Goal: Check status: Check status

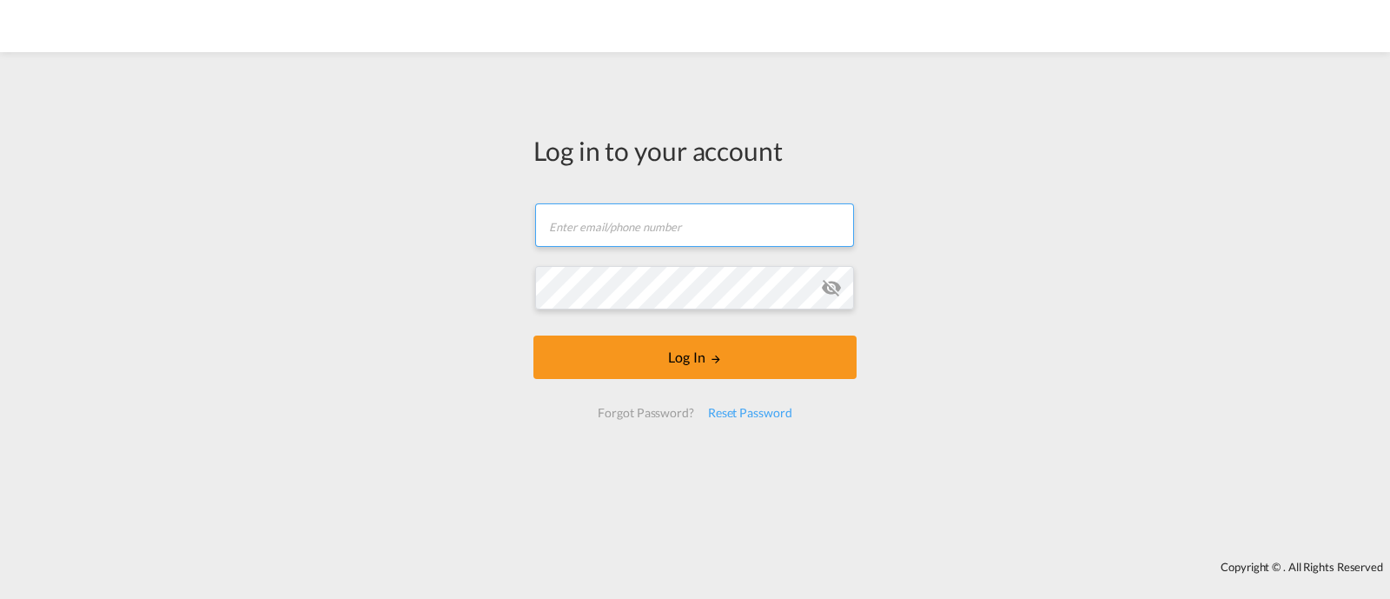
type input "[EMAIL_ADDRESS][DOMAIN_NAME]"
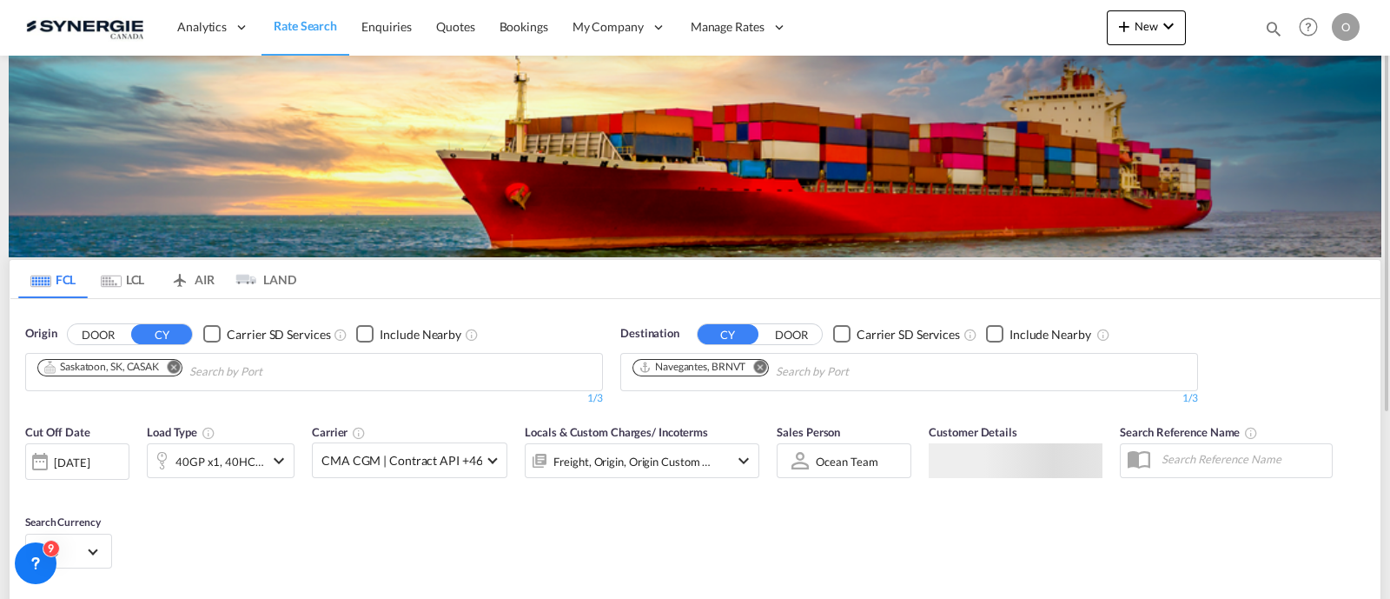
drag, startPoint x: 1267, startPoint y: 22, endPoint x: 1244, endPoint y: 26, distance: 23.0
click at [1267, 21] on md-icon "icon-magnify" at bounding box center [1273, 28] width 19 height 19
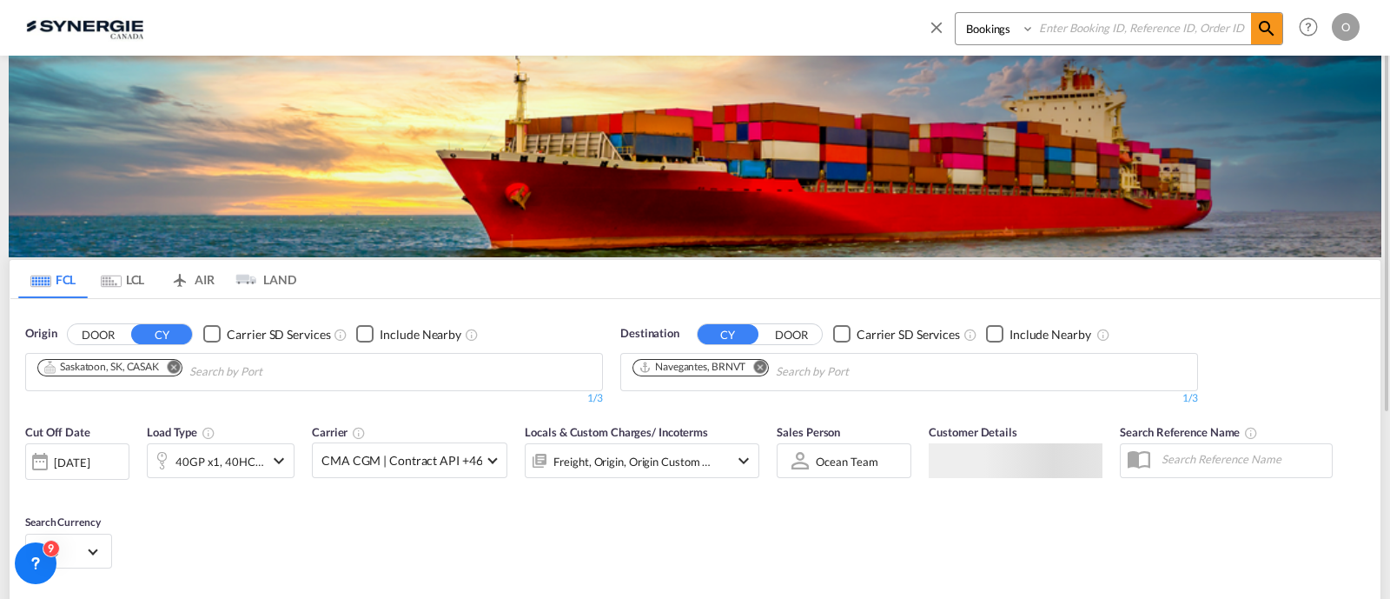
click at [965, 35] on select "Bookings Quotes Enquiries" at bounding box center [997, 28] width 83 height 31
select select "Quotes"
click at [956, 13] on select "Bookings Quotes Enquiries" at bounding box center [997, 28] width 83 height 31
click at [1143, 23] on input at bounding box center [1143, 28] width 216 height 30
paste input "SYC000014507"
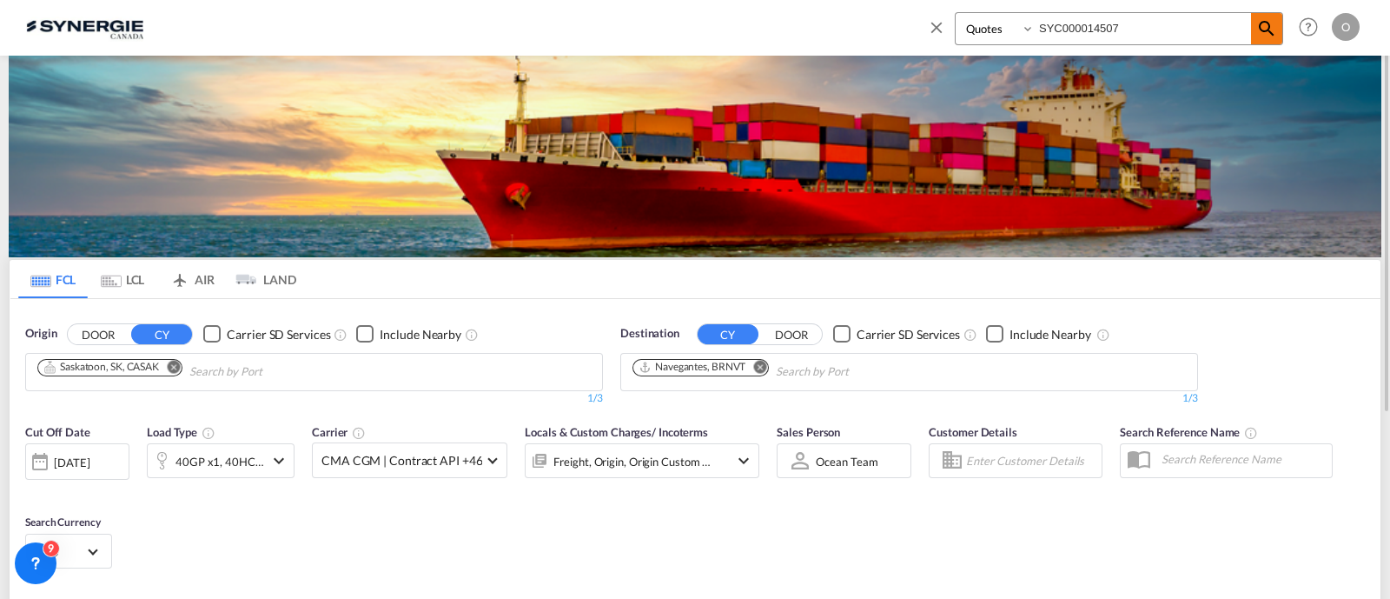
type input "SYC000014507"
click at [1267, 30] on md-icon "icon-magnify" at bounding box center [1266, 28] width 21 height 21
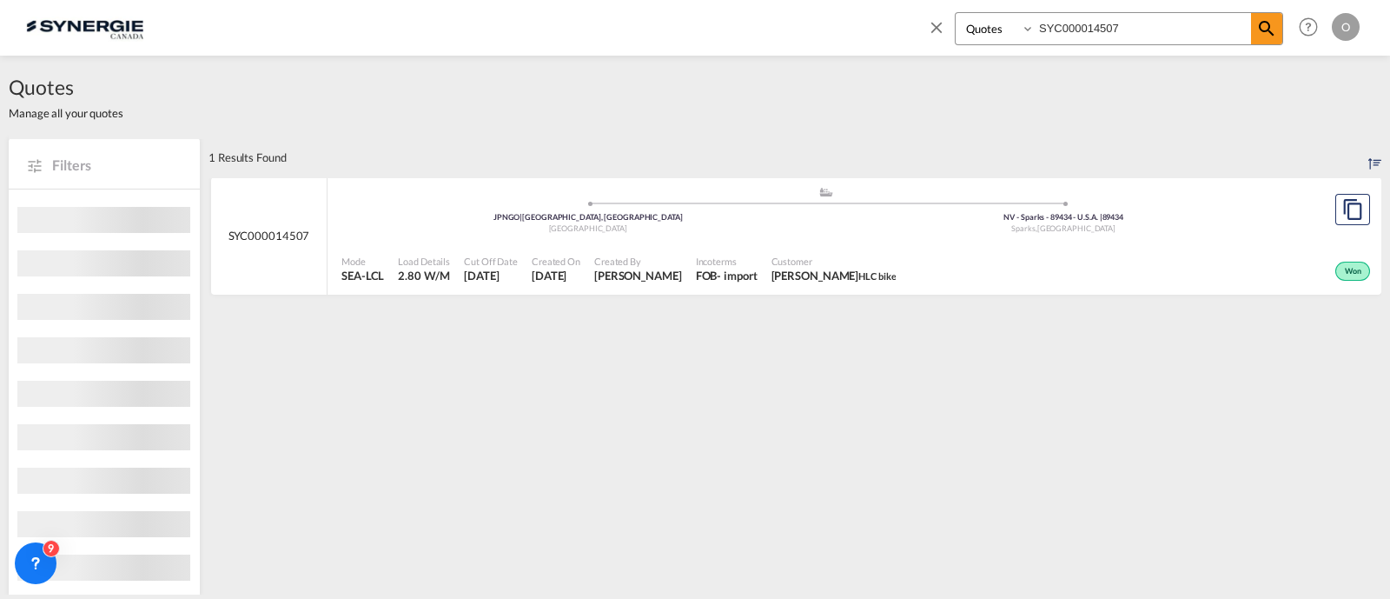
click at [928, 263] on div "Won" at bounding box center [1139, 269] width 472 height 43
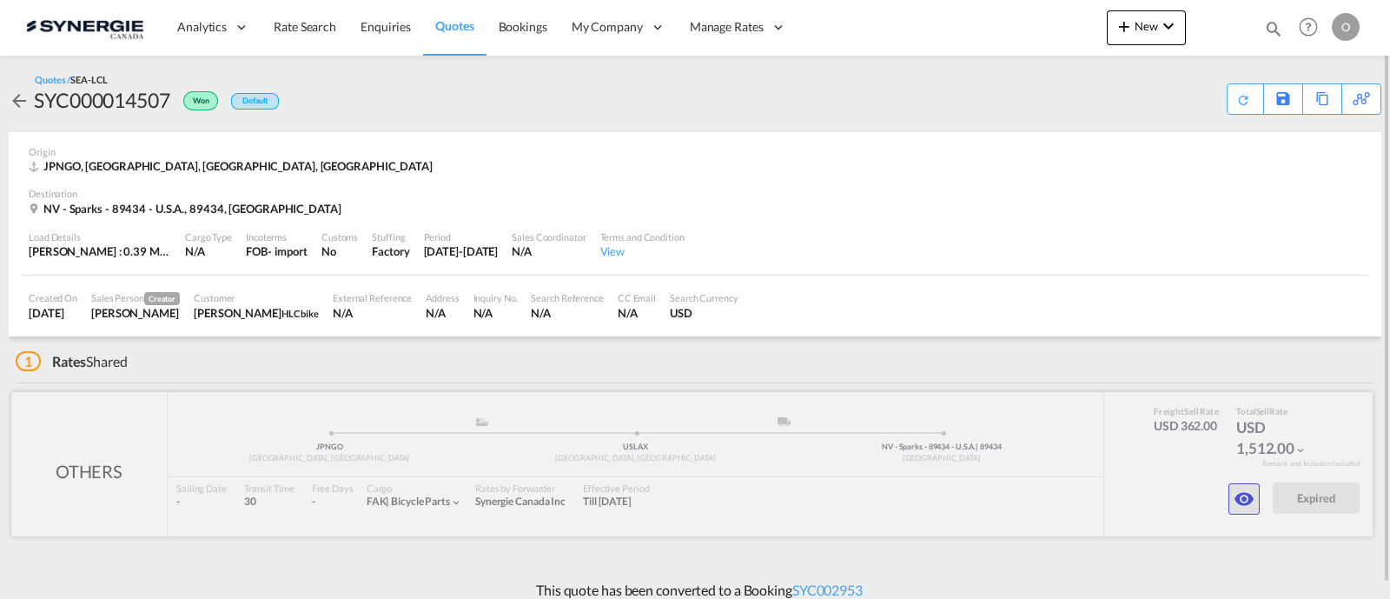
click at [1244, 488] on md-icon "icon-eye" at bounding box center [1244, 498] width 21 height 21
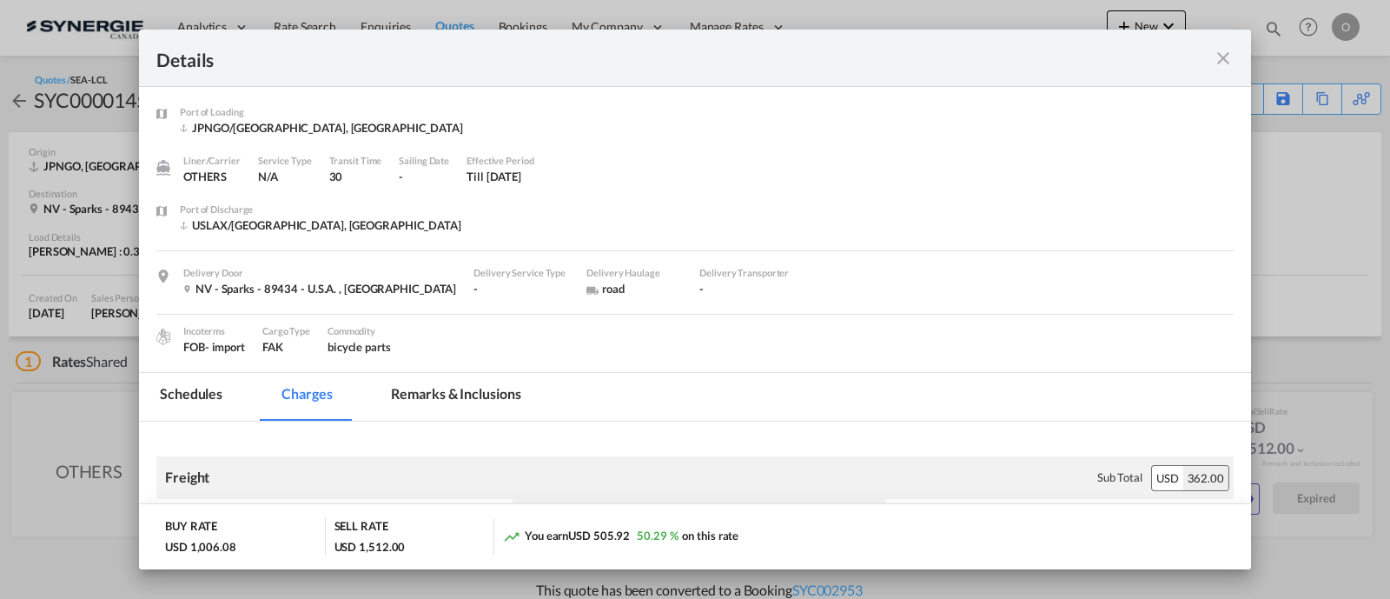
click at [495, 393] on md-tab-item "Remarks & Inclusions" at bounding box center [455, 397] width 171 height 48
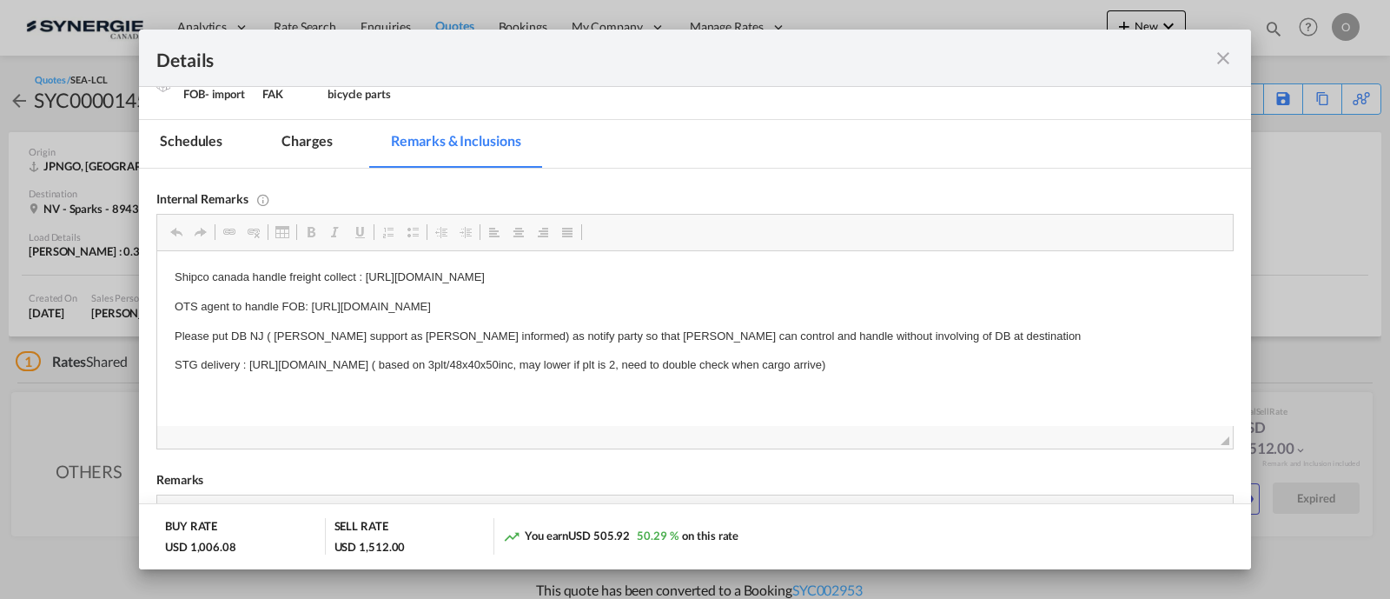
scroll to position [9, 0]
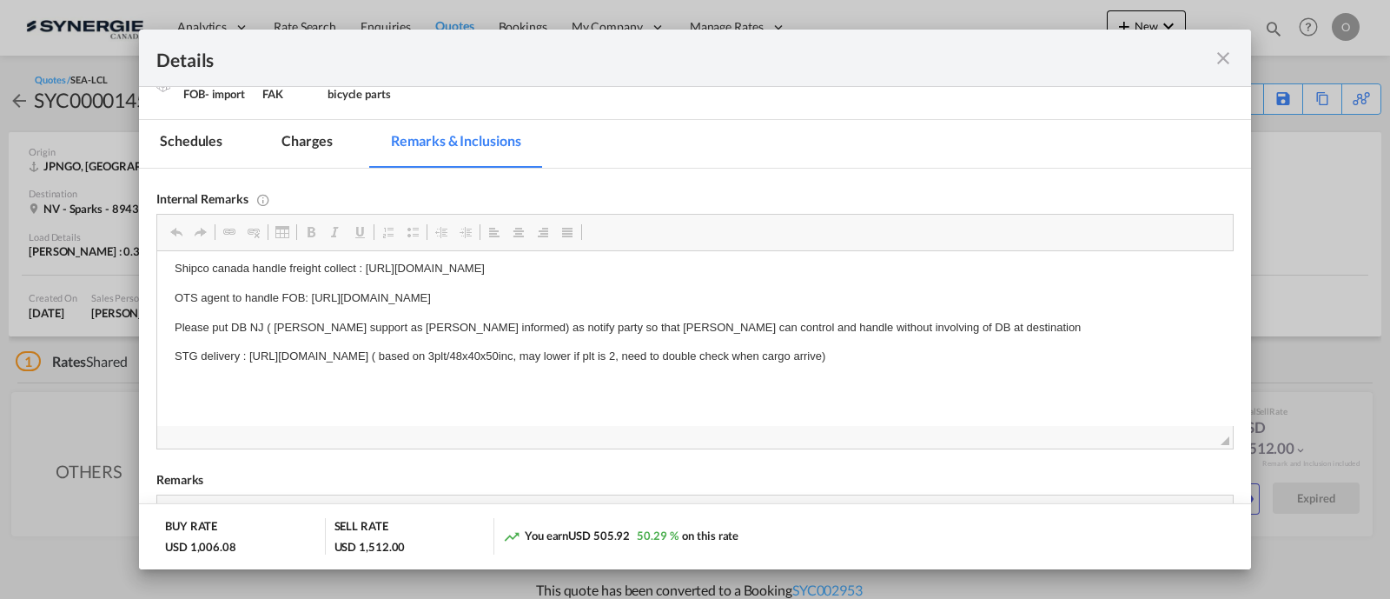
drag, startPoint x: 247, startPoint y: 363, endPoint x: 388, endPoint y: 360, distance: 140.8
drag, startPoint x: 254, startPoint y: 355, endPoint x: 352, endPoint y: 354, distance: 98.2
click at [411, 361] on p "STG delivery : https://app.frontapp.com/open/msg_1hf71zm7?key=mwfSPLPwVqtBgqoGm…" at bounding box center [695, 357] width 1041 height 18
click at [279, 361] on p "STG delivery : https://app.frontapp.com/open/msg_1hf71zm7?key=mwfSPLPwVqtBgqoGm…" at bounding box center [695, 357] width 1041 height 18
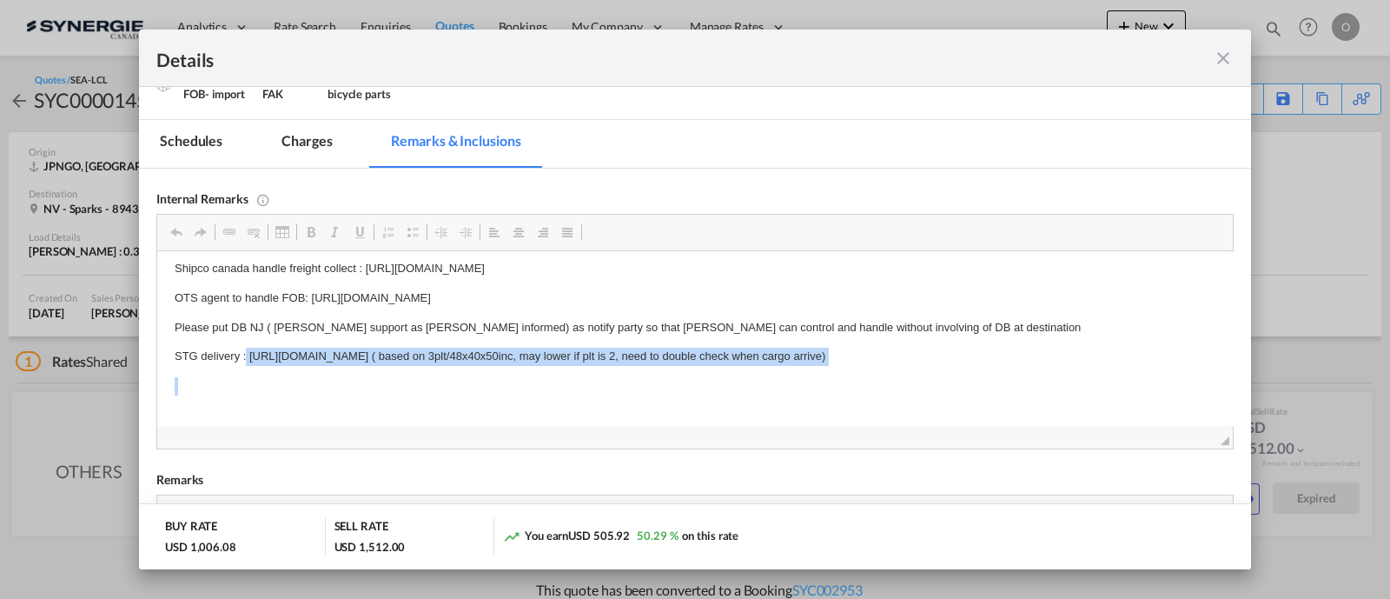
drag, startPoint x: 247, startPoint y: 361, endPoint x: 1020, endPoint y: 377, distance: 773.5
click at [1020, 377] on body "Shipco canada handle freight collect : https://app.frontapp.com/open/msg_1hf398…" at bounding box center [695, 342] width 1041 height 165
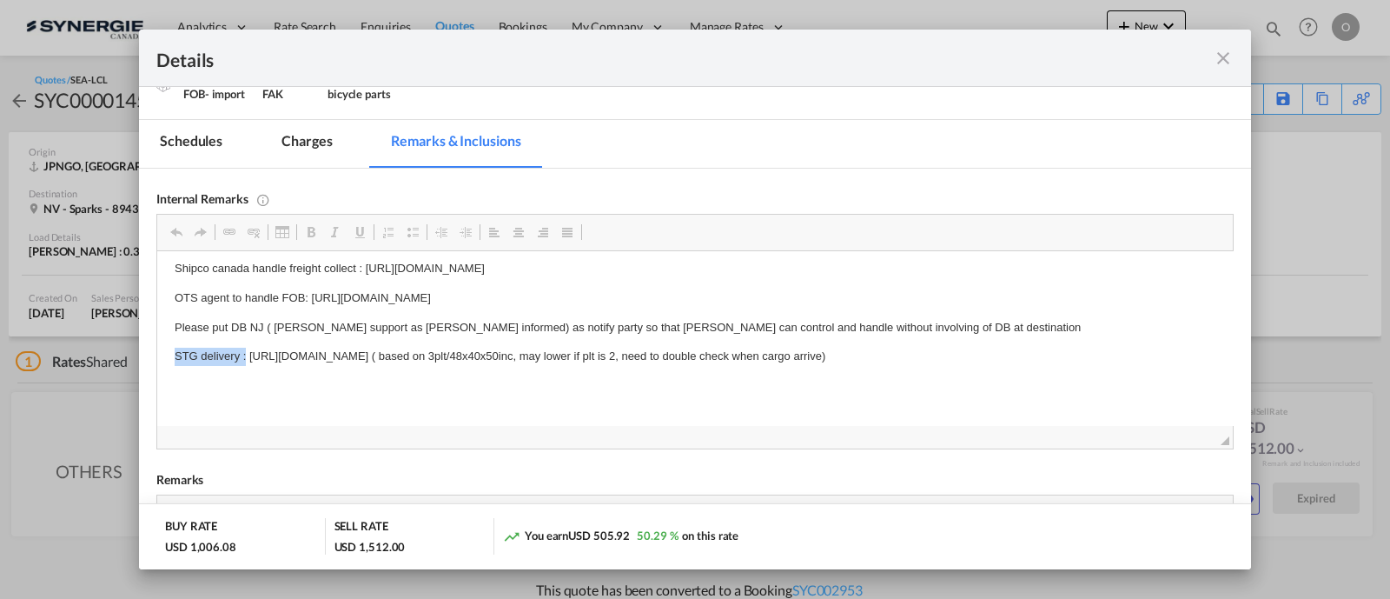
copy p "STG delivery :"
click at [647, 338] on body "Shipco canada handle freight collect : https://app.frontapp.com/open/msg_1hf398…" at bounding box center [695, 342] width 1041 height 165
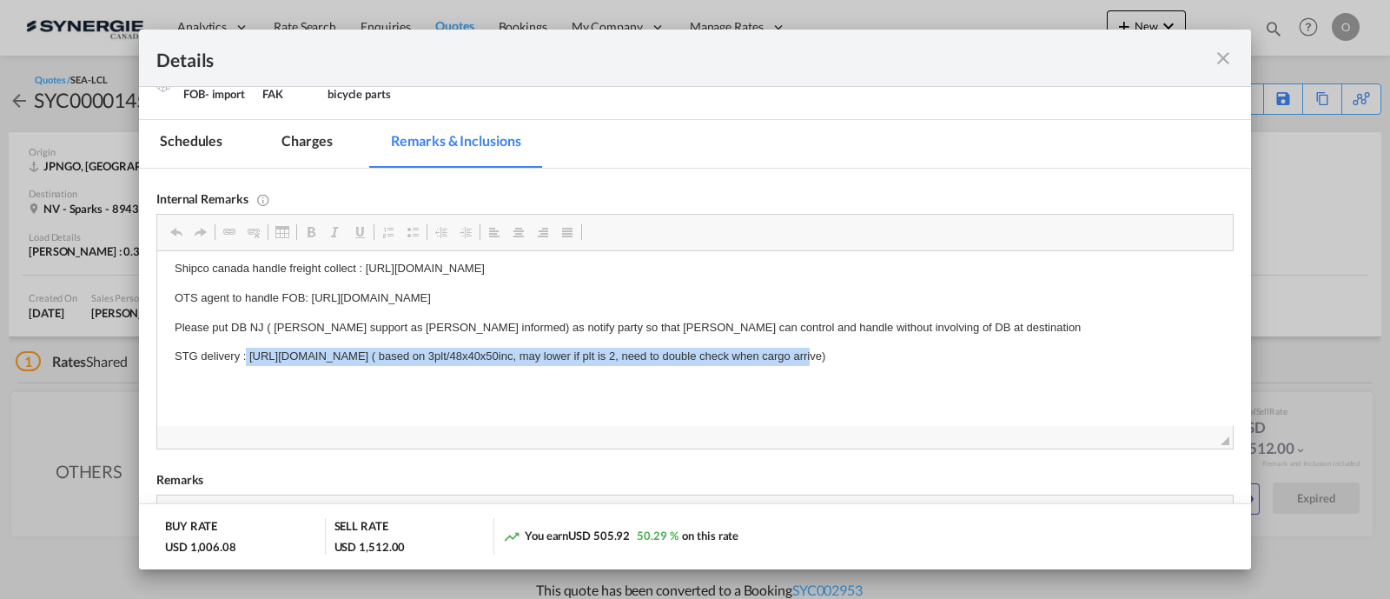
drag, startPoint x: 246, startPoint y: 355, endPoint x: 865, endPoint y: 356, distance: 618.6
click at [865, 356] on p "STG delivery : https://app.frontapp.com/open/msg_1hf71zm7?key=mwfSPLPwVqtBgqoGm…" at bounding box center [695, 357] width 1041 height 18
copy p "https://app.frontapp.com/open/msg_1hf71zm7?key=mwfSPLPwVqtBgqoGmJ6GjJgDu-ms8l3m…"
drag, startPoint x: 247, startPoint y: 361, endPoint x: 720, endPoint y: 359, distance: 473.5
click at [720, 359] on p "STG delivery : https://app.frontapp.com/open/msg_1hf71zm7?key=mwfSPLPwVqtBgqoGm…" at bounding box center [695, 357] width 1041 height 18
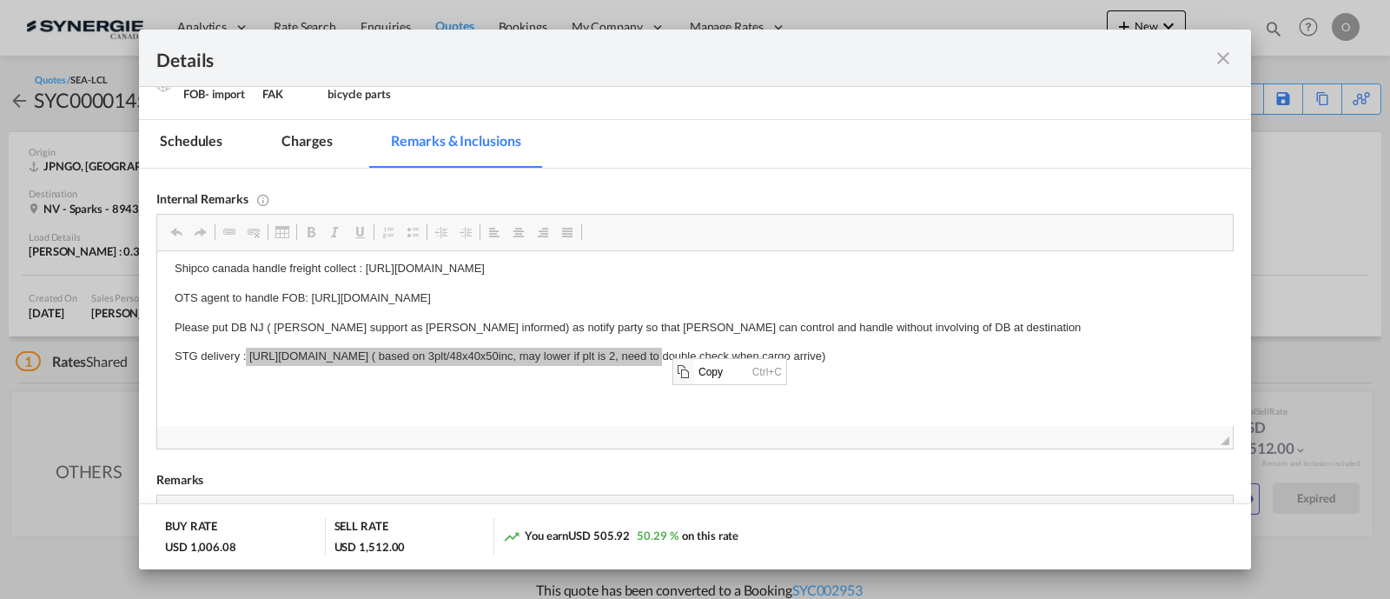
scroll to position [0, 0]
click at [712, 368] on span "Copy" at bounding box center [720, 370] width 54 height 25
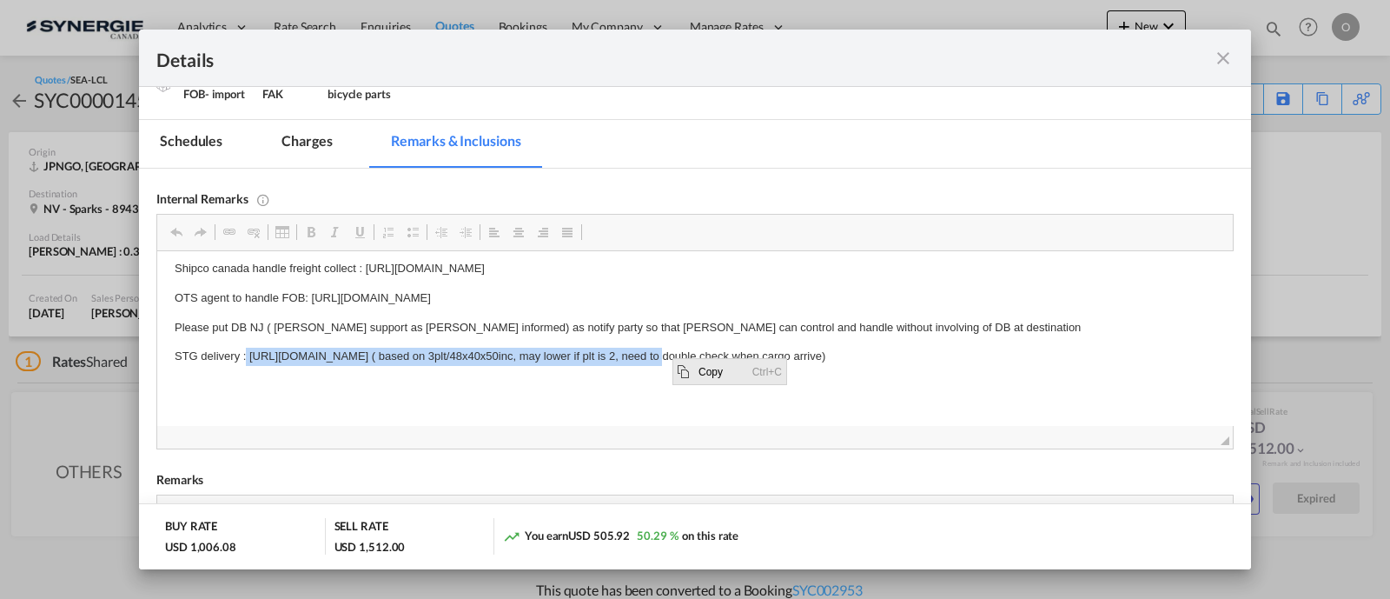
copy p "https://app.frontapp.com/open/msg_1hf71zm7?key=mwfSPLPwVqtBgqoGmJ6GjJgDu-ms8l3m"
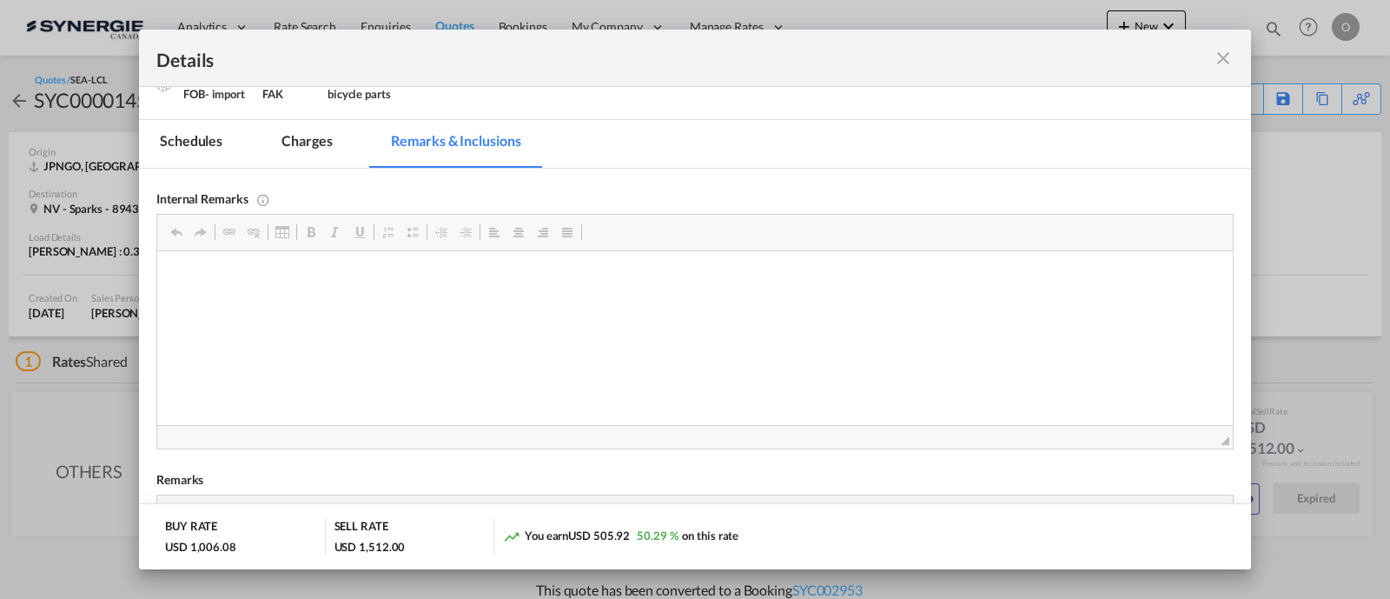
scroll to position [9, 0]
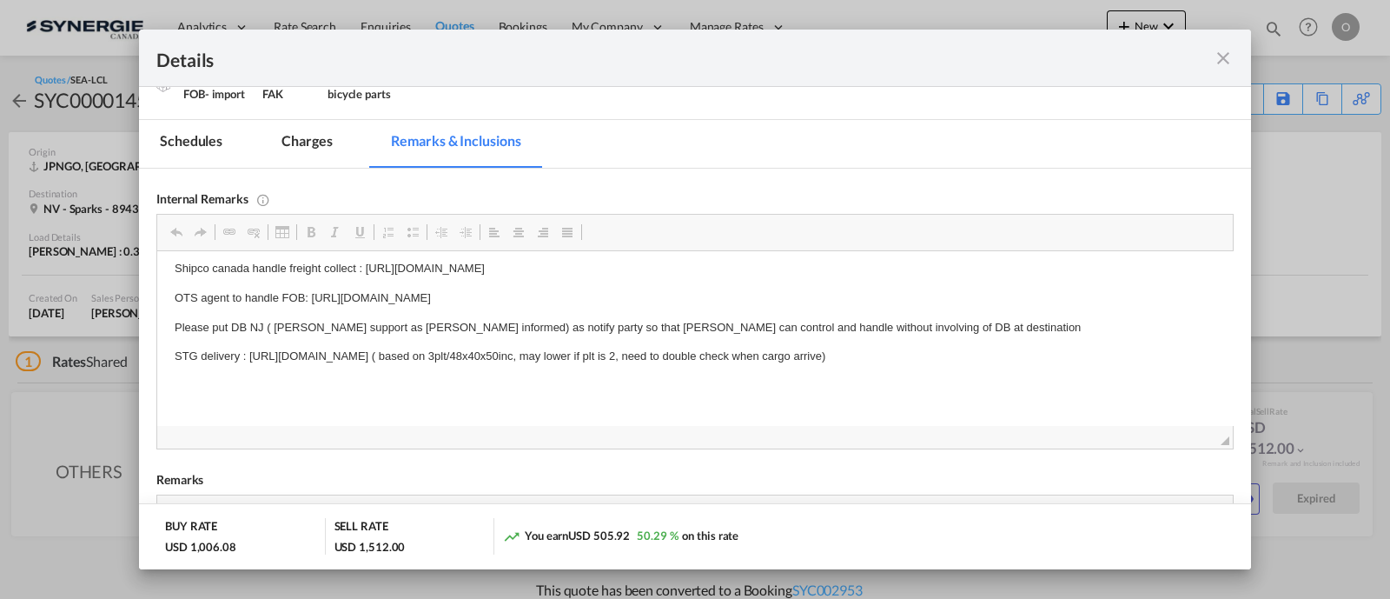
click at [1219, 63] on md-icon "icon-close fg-AAA8AD m-0 cursor" at bounding box center [1223, 58] width 21 height 21
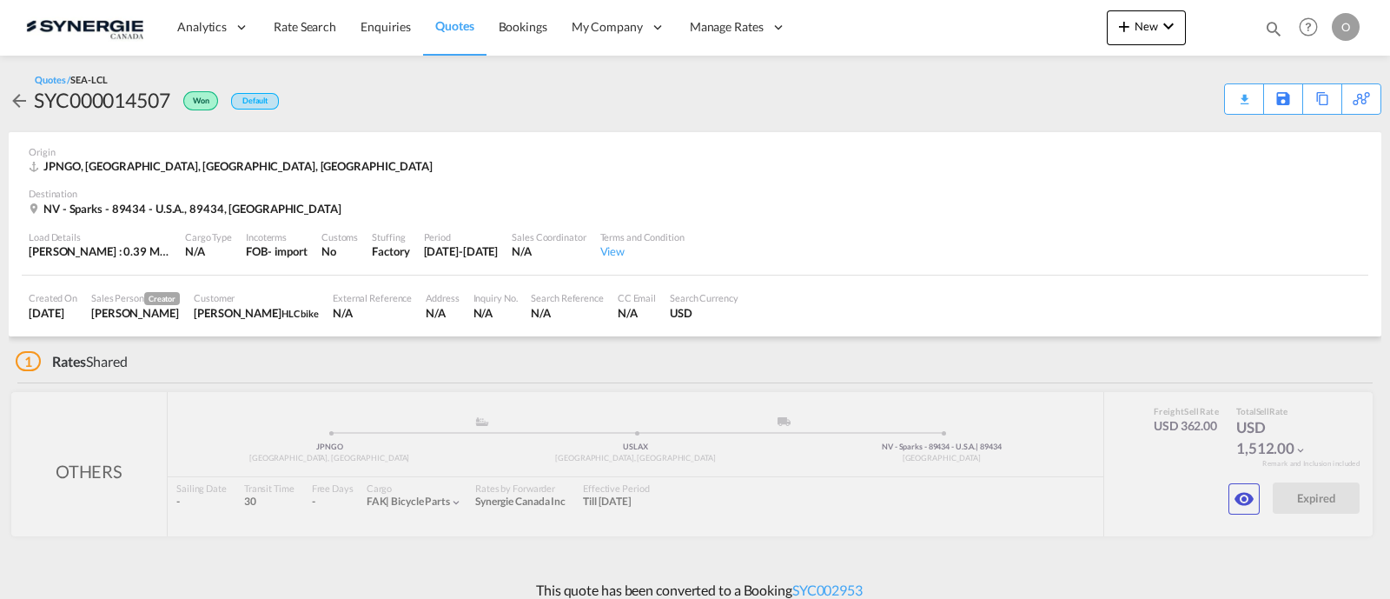
scroll to position [130, 0]
